Goal: Information Seeking & Learning: Learn about a topic

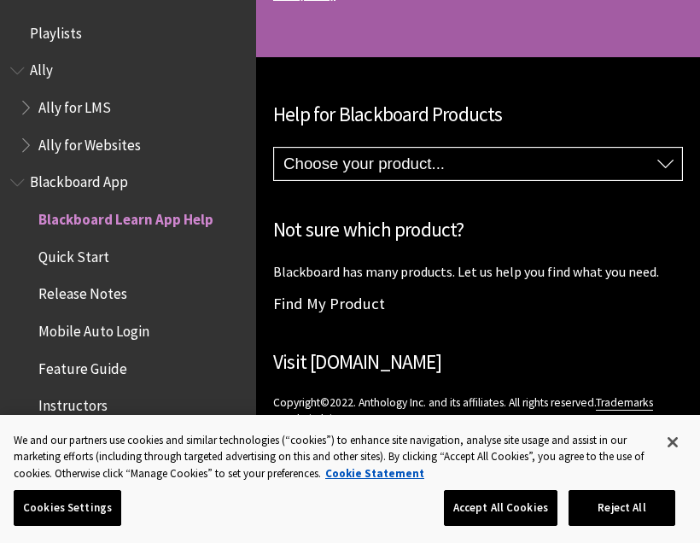
scroll to position [177, 0]
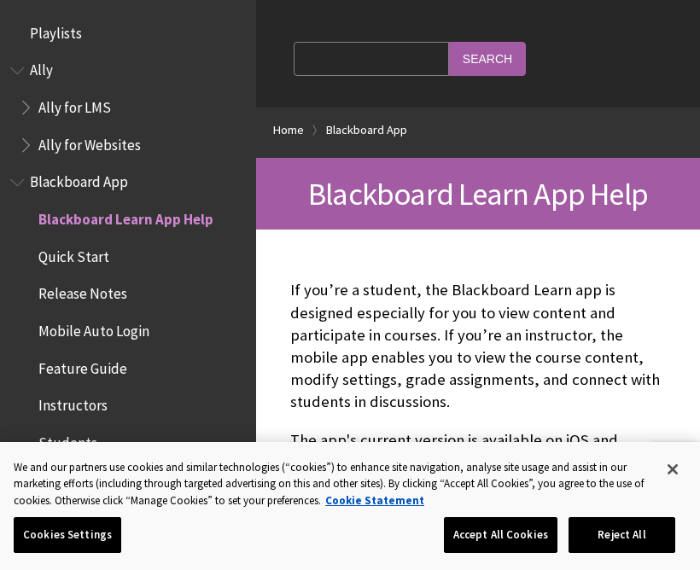
scroll to position [177, 0]
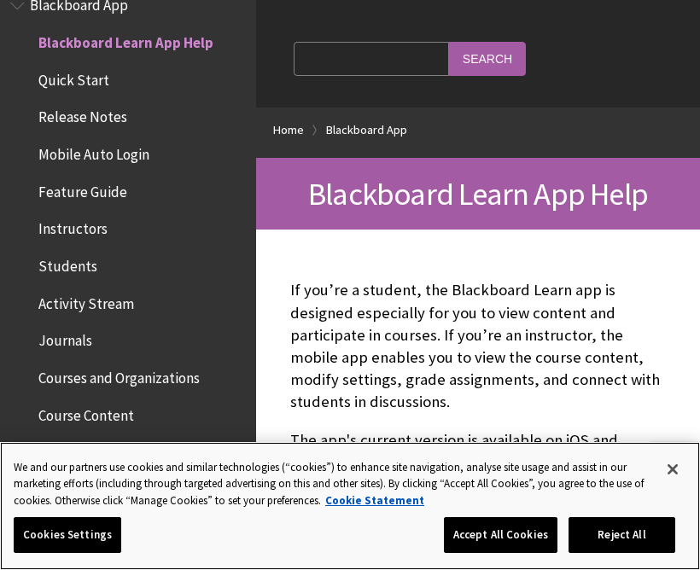
click at [676, 464] on button "Close" at bounding box center [672, 469] width 38 height 38
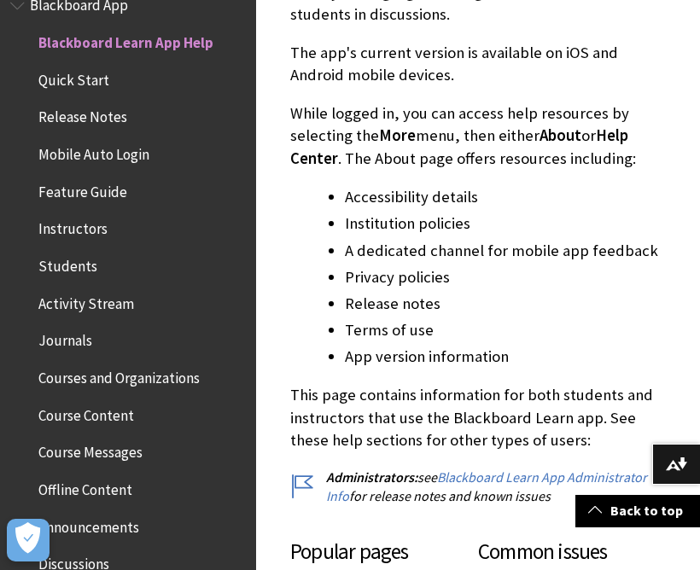
scroll to position [523, 0]
